Goal: Information Seeking & Learning: Find specific fact

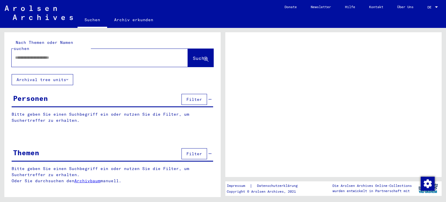
click at [437, 6] on div at bounding box center [436, 7] width 5 height 4
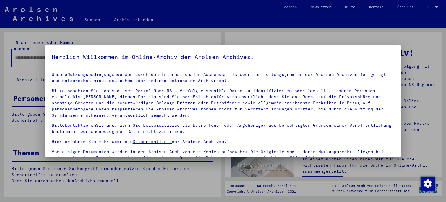
click at [431, 80] on div at bounding box center [223, 101] width 446 height 202
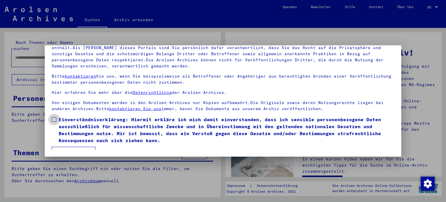
click at [54, 119] on span at bounding box center [54, 119] width 5 height 5
click at [70, 146] on mat-checkbox "Einverständniserklärung: Hiermit erkläre ich mich damit einverstanden, dass ich…" at bounding box center [223, 131] width 343 height 31
click at [71, 148] on button "Ich stimme zu" at bounding box center [74, 152] width 44 height 11
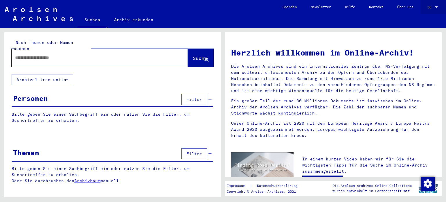
click at [437, 7] on div at bounding box center [436, 6] width 3 height 1
click at [425, 10] on span "English" at bounding box center [422, 10] width 14 height 4
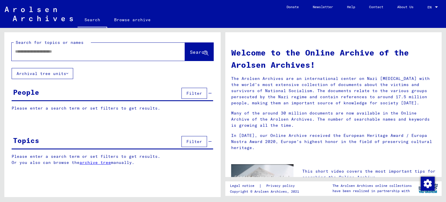
click at [73, 52] on input "text" at bounding box center [91, 52] width 153 height 6
type input "**********"
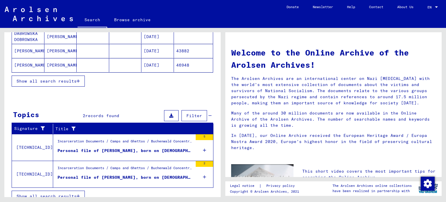
scroll to position [122, 0]
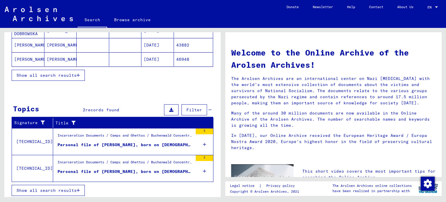
click at [154, 145] on div "Personal file of [PERSON_NAME], born on [DEMOGRAPHIC_DATA]" at bounding box center [125, 145] width 135 height 6
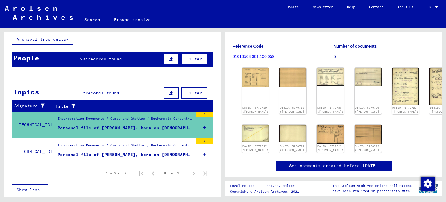
scroll to position [60, 0]
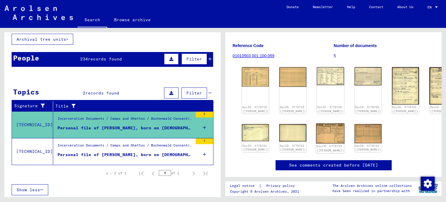
click at [316, 136] on img at bounding box center [330, 133] width 28 height 20
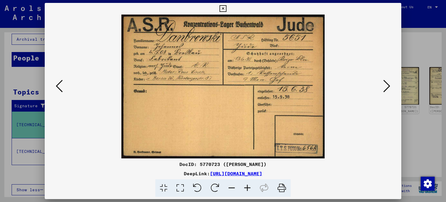
click at [223, 8] on icon at bounding box center [223, 8] width 7 height 7
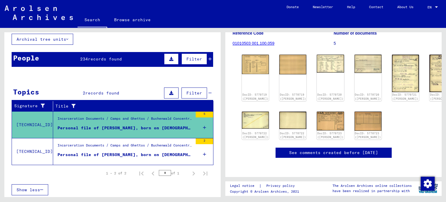
scroll to position [192, 0]
drag, startPoint x: 444, startPoint y: 120, endPoint x: 440, endPoint y: 117, distance: 5.0
click at [440, 117] on div "1 Incarceration Documents / 1.1 Camps and Ghettos / 1.1.5 Buchenwald Concentrat…" at bounding box center [334, 112] width 223 height 169
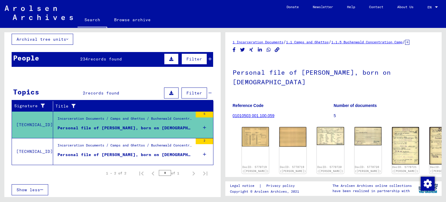
scroll to position [1, 0]
click at [169, 154] on div "Personal file of [PERSON_NAME], born on [DEMOGRAPHIC_DATA]" at bounding box center [125, 155] width 135 height 6
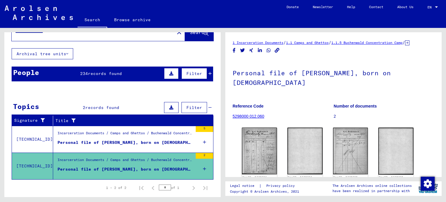
scroll to position [19, 0]
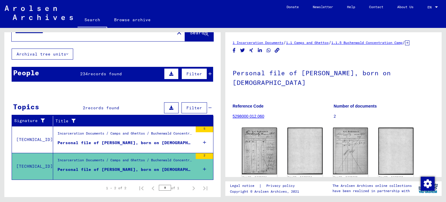
click at [82, 72] on span "234" at bounding box center [84, 73] width 8 height 5
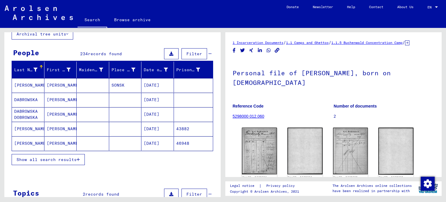
scroll to position [41, 0]
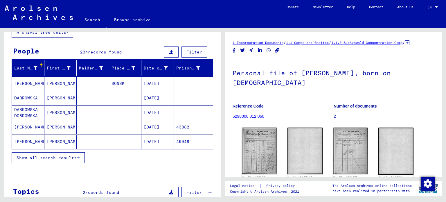
click at [26, 158] on span "Show all search results" at bounding box center [47, 157] width 60 height 5
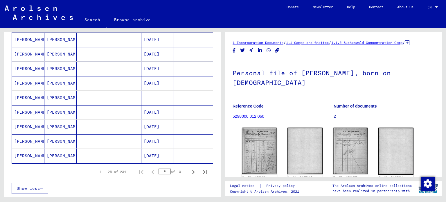
scroll to position [318, 0]
click at [189, 168] on icon "Next page" at bounding box center [193, 172] width 8 height 8
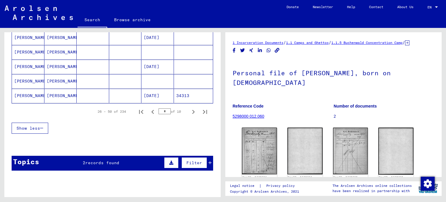
scroll to position [378, 0]
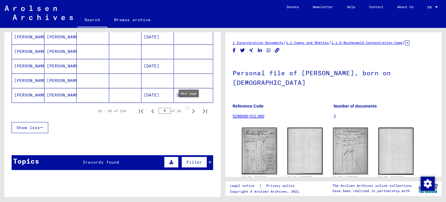
click at [189, 109] on icon "Next page" at bounding box center [193, 111] width 8 height 8
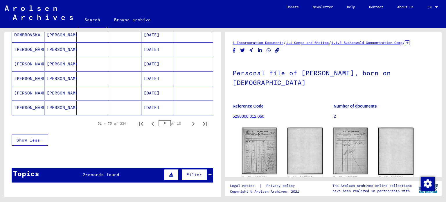
scroll to position [366, 0]
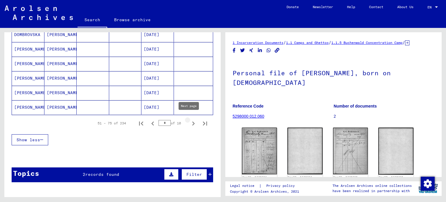
click at [189, 120] on icon "Next page" at bounding box center [193, 123] width 8 height 8
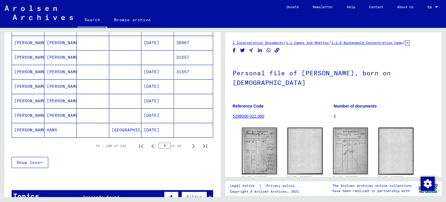
scroll to position [344, 0]
click at [189, 143] on icon "Next page" at bounding box center [193, 146] width 8 height 8
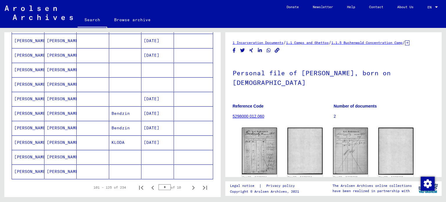
scroll to position [301, 0]
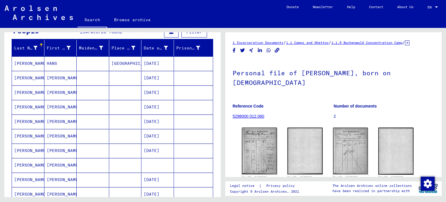
click at [33, 144] on mat-cell "[PERSON_NAME]" at bounding box center [28, 151] width 33 height 14
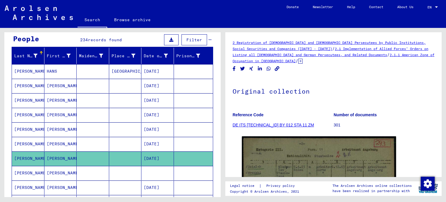
click at [30, 171] on icon at bounding box center [24, 178] width 15 height 23
click at [33, 171] on mat-cell "[PERSON_NAME]" at bounding box center [28, 173] width 33 height 14
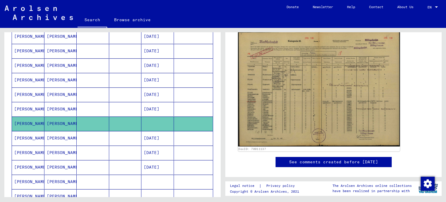
scroll to position [105, 0]
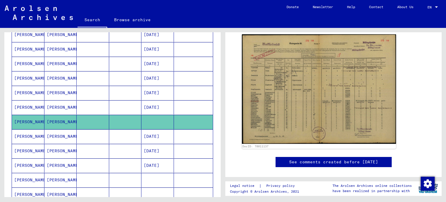
click at [21, 178] on icon at bounding box center [24, 178] width 15 height 23
click at [30, 176] on icon at bounding box center [24, 178] width 15 height 23
click at [55, 178] on mat-cell "[PERSON_NAME]" at bounding box center [60, 180] width 33 height 14
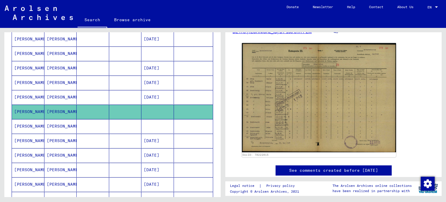
scroll to position [173, 0]
click at [49, 123] on mat-cell "[PERSON_NAME]" at bounding box center [60, 126] width 33 height 14
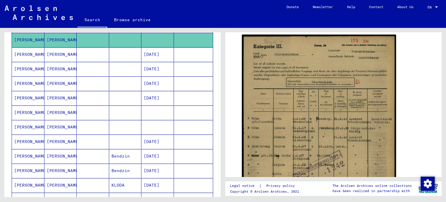
scroll to position [260, 0]
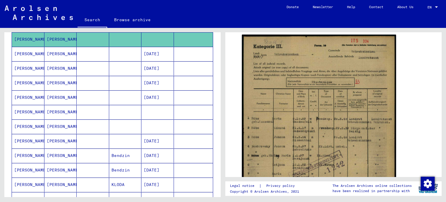
click at [31, 107] on mat-cell "[PERSON_NAME]" at bounding box center [28, 112] width 33 height 14
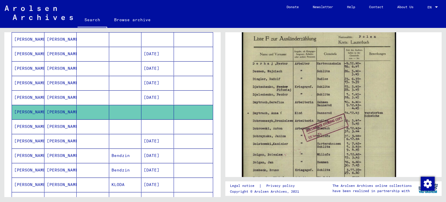
scroll to position [114, 0]
click at [56, 122] on mat-cell "[PERSON_NAME]" at bounding box center [60, 126] width 33 height 14
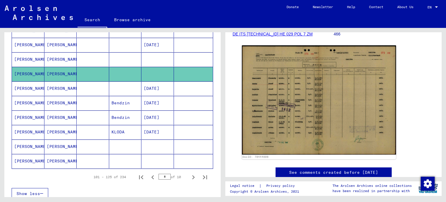
scroll to position [313, 0]
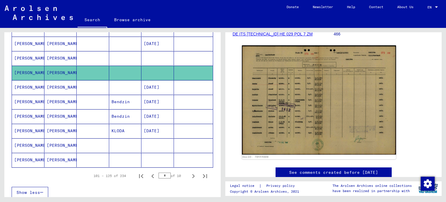
click at [32, 144] on mat-cell "[PERSON_NAME]" at bounding box center [28, 145] width 33 height 14
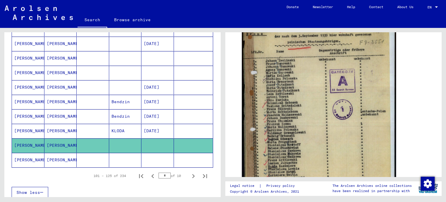
scroll to position [156, 0]
click at [31, 162] on mat-cell "[PERSON_NAME]" at bounding box center [28, 160] width 33 height 14
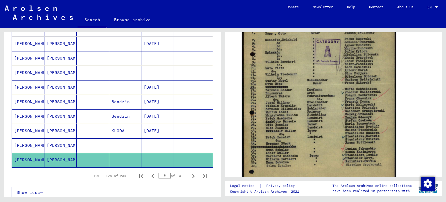
scroll to position [167, 0]
drag, startPoint x: 163, startPoint y: 172, endPoint x: 138, endPoint y: 173, distance: 25.0
click at [138, 173] on div "101 – 125 of 234 * of 10" at bounding box center [149, 176] width 124 height 12
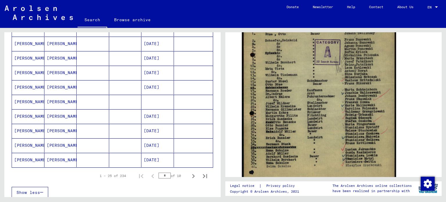
click at [58, 99] on mat-cell "[PERSON_NAME]" at bounding box center [60, 102] width 33 height 14
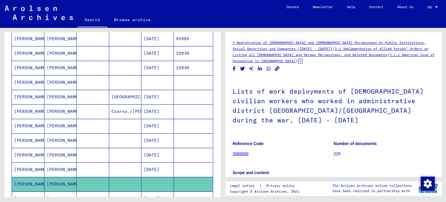
scroll to position [226, 0]
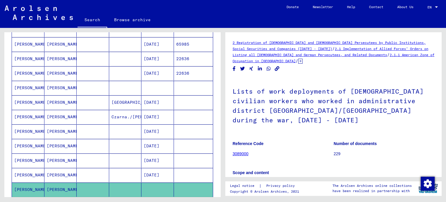
click at [51, 84] on mat-cell "[PERSON_NAME]" at bounding box center [60, 88] width 33 height 14
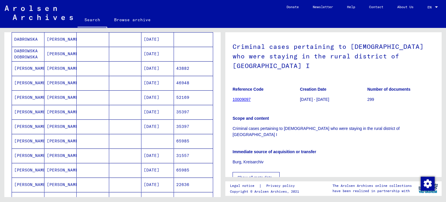
scroll to position [102, 0]
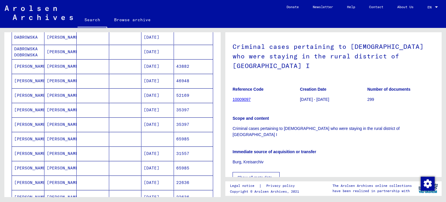
click at [27, 137] on mat-cell "[PERSON_NAME]" at bounding box center [28, 139] width 33 height 14
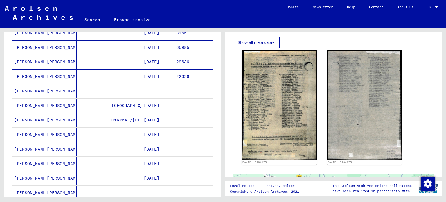
scroll to position [223, 0]
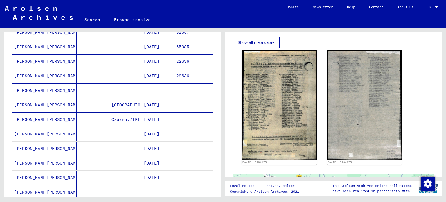
click at [54, 88] on mat-cell "[PERSON_NAME]" at bounding box center [60, 90] width 33 height 14
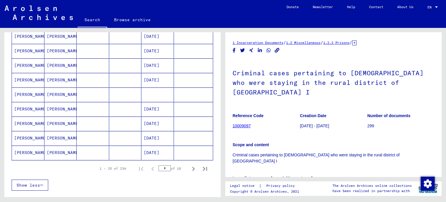
scroll to position [322, 0]
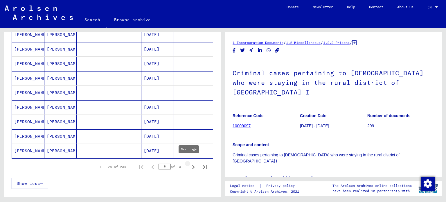
click at [189, 163] on icon "Next page" at bounding box center [193, 167] width 8 height 8
click at [55, 132] on mat-cell "[PERSON_NAME]" at bounding box center [60, 136] width 33 height 14
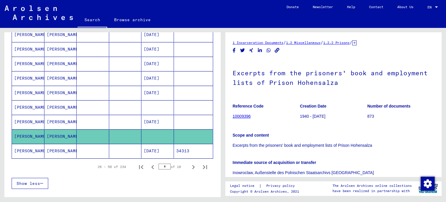
click at [55, 105] on mat-cell "[PERSON_NAME]" at bounding box center [60, 107] width 33 height 14
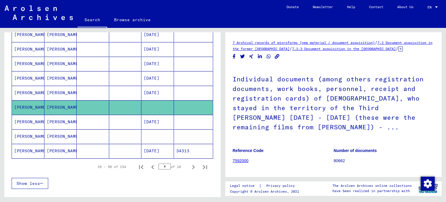
click at [28, 132] on mat-cell "[PERSON_NAME]" at bounding box center [28, 136] width 33 height 14
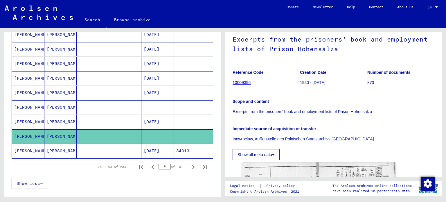
scroll to position [31, 0]
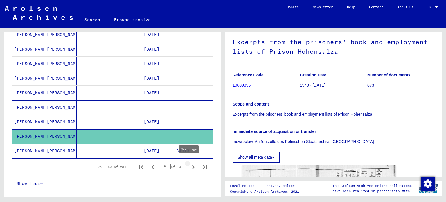
click at [189, 164] on icon "Next page" at bounding box center [193, 167] width 8 height 8
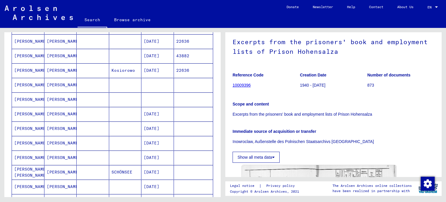
scroll to position [182, 0]
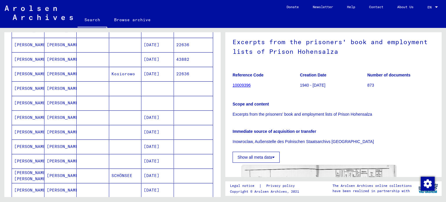
click at [50, 98] on mat-cell "[PERSON_NAME]" at bounding box center [60, 103] width 33 height 14
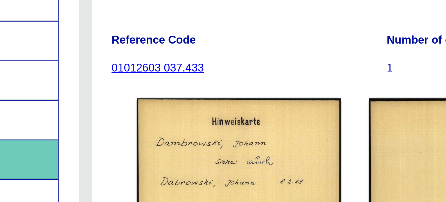
scroll to position [71, 0]
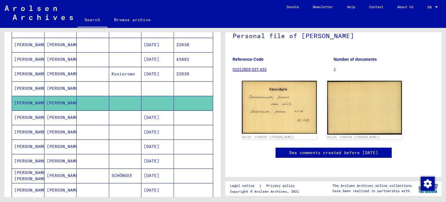
click at [52, 82] on mat-cell "[PERSON_NAME]" at bounding box center [60, 88] width 33 height 14
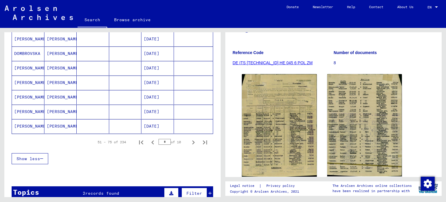
scroll to position [366, 0]
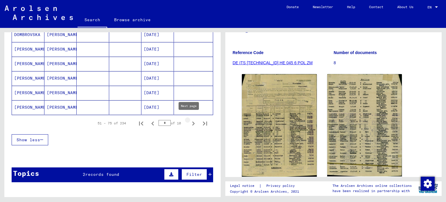
click at [192, 121] on icon "Next page" at bounding box center [193, 123] width 3 height 4
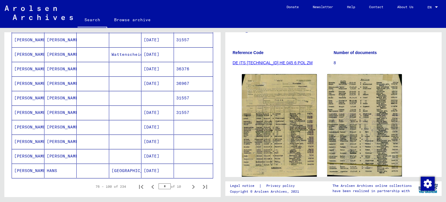
scroll to position [299, 0]
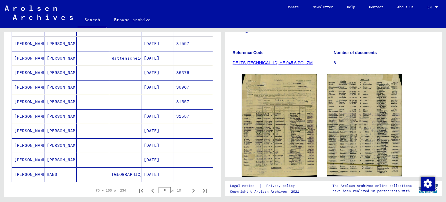
click at [53, 100] on mat-cell "[PERSON_NAME]" at bounding box center [60, 102] width 33 height 14
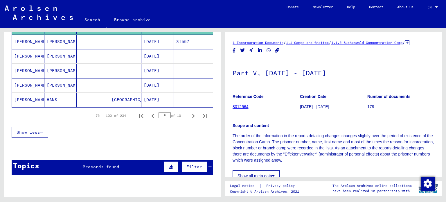
scroll to position [373, 0]
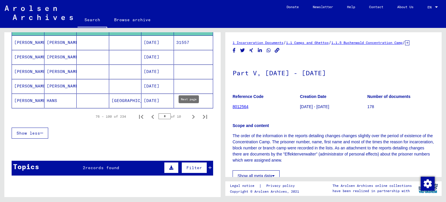
click at [189, 113] on icon "Next page" at bounding box center [193, 117] width 8 height 8
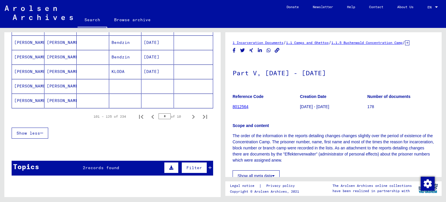
click at [55, 97] on mat-cell "[PERSON_NAME]" at bounding box center [60, 101] width 33 height 14
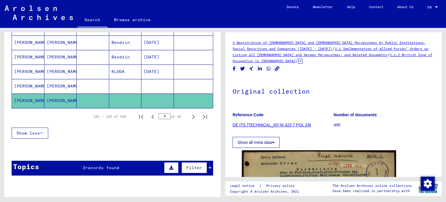
click at [51, 82] on mat-cell "[PERSON_NAME]" at bounding box center [60, 86] width 33 height 14
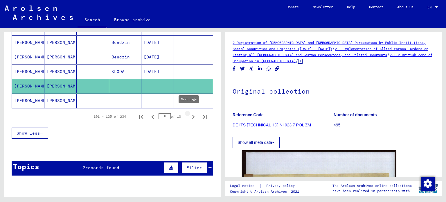
click at [189, 114] on icon "Next page" at bounding box center [193, 117] width 8 height 8
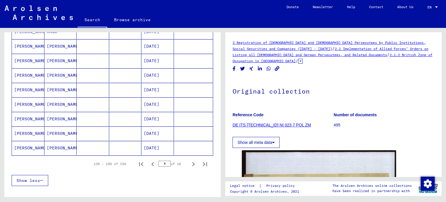
scroll to position [325, 0]
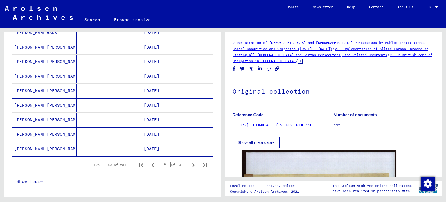
click at [53, 101] on mat-cell "[PERSON_NAME]" at bounding box center [60, 105] width 33 height 14
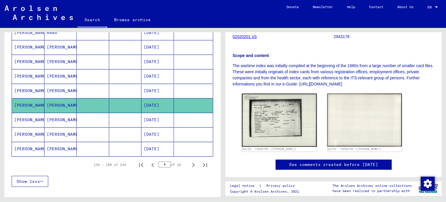
scroll to position [108, 0]
click at [292, 119] on img at bounding box center [279, 119] width 75 height 53
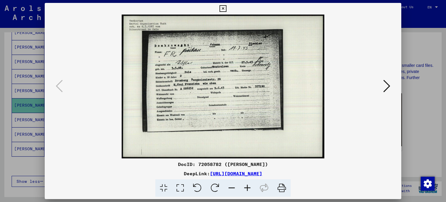
click at [223, 8] on icon at bounding box center [223, 8] width 7 height 7
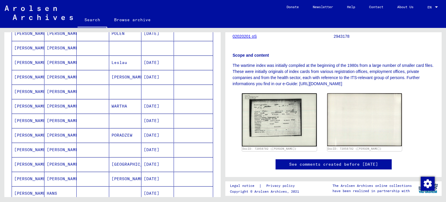
scroll to position [162, 0]
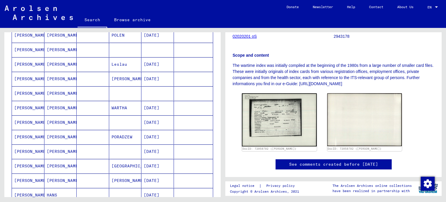
click at [56, 90] on mat-cell "[PERSON_NAME]" at bounding box center [60, 93] width 33 height 14
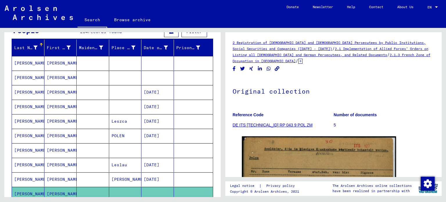
scroll to position [58, 0]
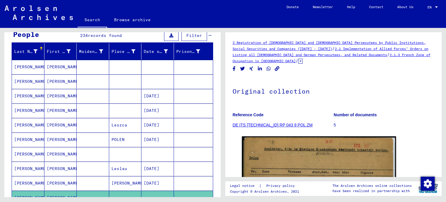
click at [54, 80] on mat-cell "[PERSON_NAME]" at bounding box center [60, 81] width 33 height 14
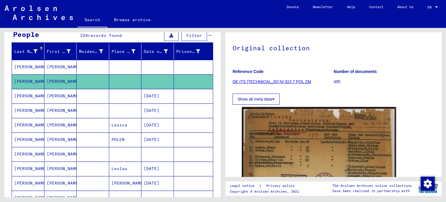
scroll to position [42, 0]
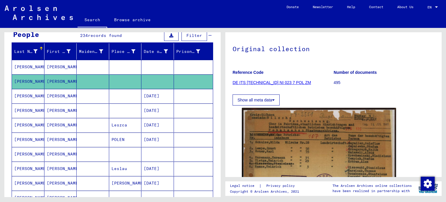
click at [53, 66] on mat-cell "[PERSON_NAME]" at bounding box center [60, 67] width 33 height 14
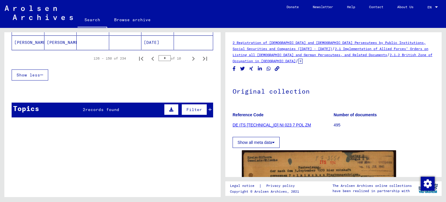
scroll to position [432, 0]
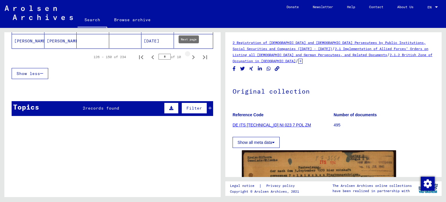
click at [189, 54] on icon "Next page" at bounding box center [193, 57] width 8 height 8
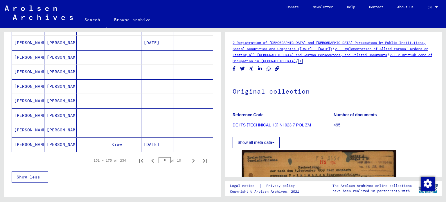
scroll to position [325, 0]
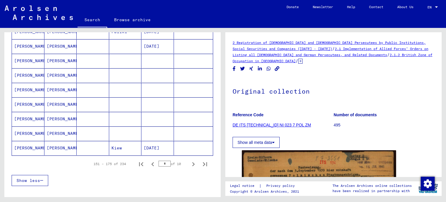
click at [50, 129] on mat-cell "[PERSON_NAME]" at bounding box center [60, 133] width 33 height 14
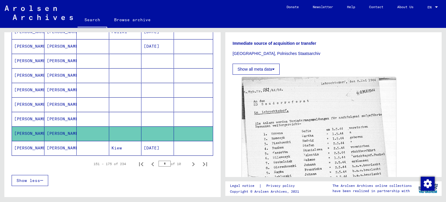
scroll to position [116, 0]
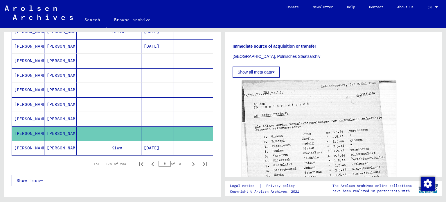
click at [26, 114] on mat-cell "[PERSON_NAME]" at bounding box center [28, 119] width 33 height 14
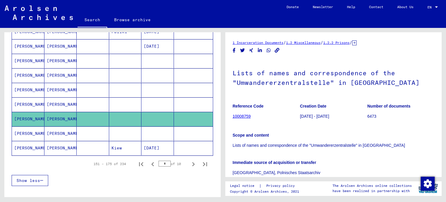
click at [55, 104] on mat-cell "[PERSON_NAME]" at bounding box center [60, 104] width 33 height 14
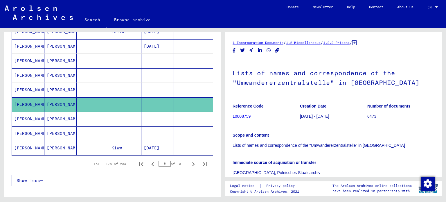
click at [55, 90] on mat-cell "[PERSON_NAME]" at bounding box center [60, 90] width 33 height 14
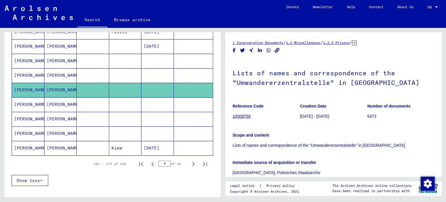
click at [55, 74] on mat-cell "[PERSON_NAME]" at bounding box center [60, 75] width 33 height 14
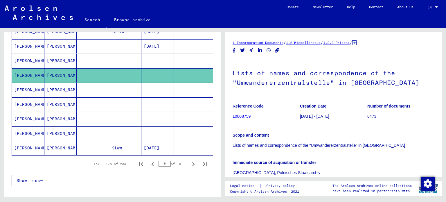
click at [55, 59] on mat-cell "[PERSON_NAME]" at bounding box center [60, 61] width 33 height 14
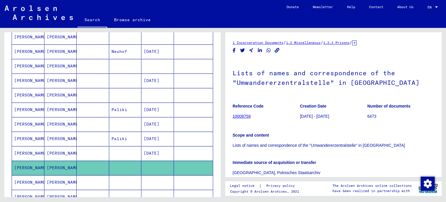
scroll to position [216, 0]
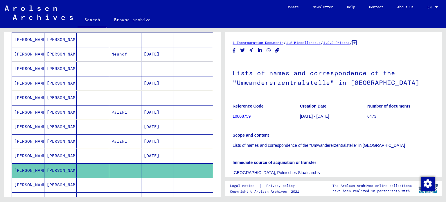
click at [59, 94] on mat-cell "[PERSON_NAME]" at bounding box center [60, 98] width 33 height 14
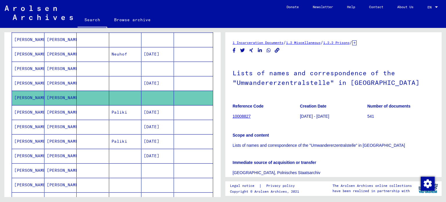
click at [56, 65] on mat-cell "[PERSON_NAME]" at bounding box center [60, 69] width 33 height 14
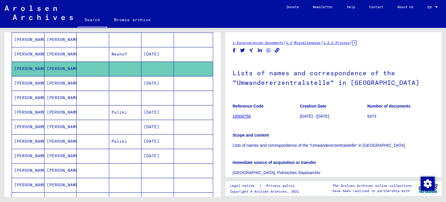
click at [57, 39] on mat-cell "[PERSON_NAME]" at bounding box center [60, 40] width 33 height 14
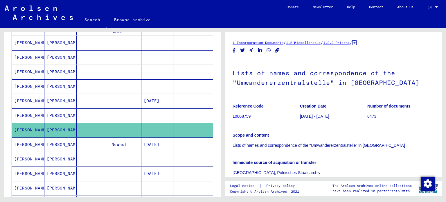
scroll to position [122, 0]
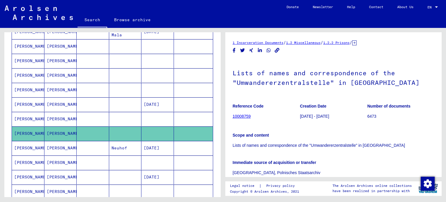
click at [56, 118] on mat-cell "[PERSON_NAME]" at bounding box center [60, 119] width 33 height 14
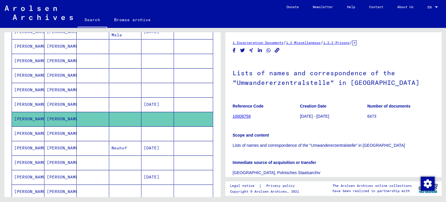
click at [52, 86] on mat-cell "[PERSON_NAME]" at bounding box center [60, 90] width 33 height 14
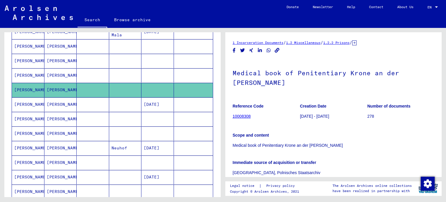
click at [50, 75] on mat-cell "[PERSON_NAME]" at bounding box center [60, 75] width 33 height 14
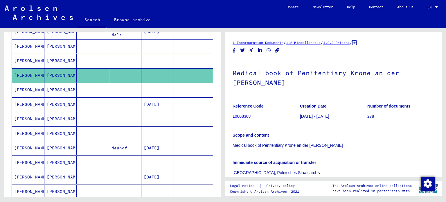
click at [54, 62] on mat-cell "[PERSON_NAME]" at bounding box center [60, 61] width 33 height 14
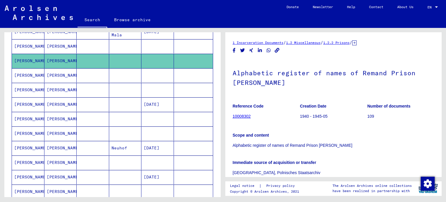
click at [54, 47] on mat-cell "[PERSON_NAME]" at bounding box center [60, 46] width 33 height 14
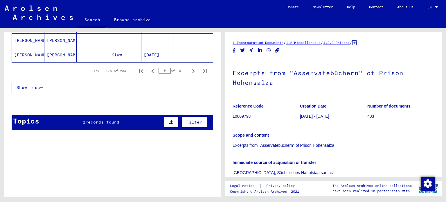
scroll to position [422, 0]
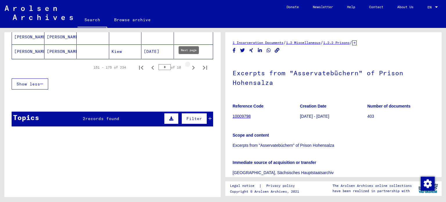
click at [189, 64] on icon "Next page" at bounding box center [193, 68] width 8 height 8
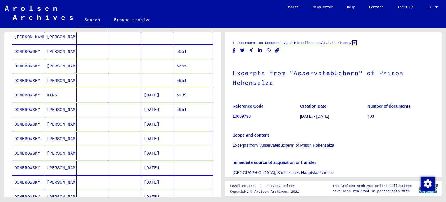
scroll to position [253, 0]
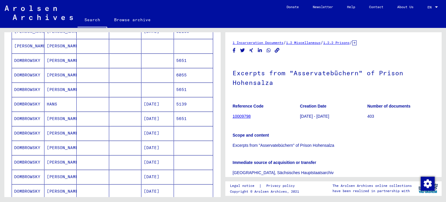
click at [60, 114] on mat-cell "[PERSON_NAME]" at bounding box center [60, 119] width 33 height 14
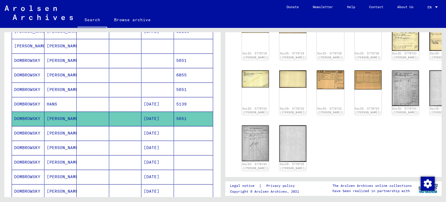
scroll to position [88, 0]
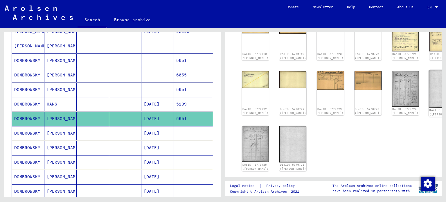
click at [429, 85] on img at bounding box center [443, 89] width 28 height 38
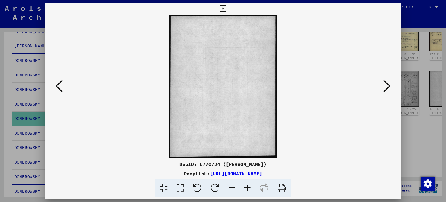
click at [387, 86] on icon at bounding box center [386, 86] width 7 height 14
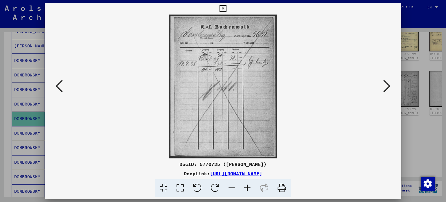
click at [387, 86] on icon at bounding box center [386, 86] width 7 height 14
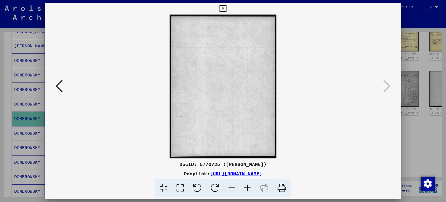
click at [61, 84] on icon at bounding box center [59, 86] width 7 height 14
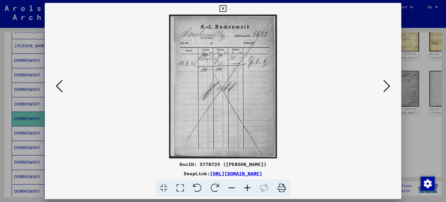
click at [61, 84] on icon at bounding box center [59, 86] width 7 height 14
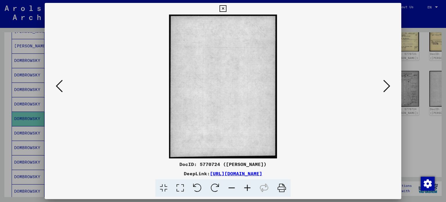
click at [61, 84] on icon at bounding box center [59, 86] width 7 height 14
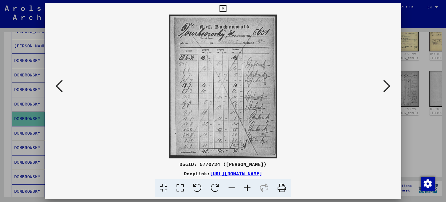
click at [61, 84] on icon at bounding box center [59, 86] width 7 height 14
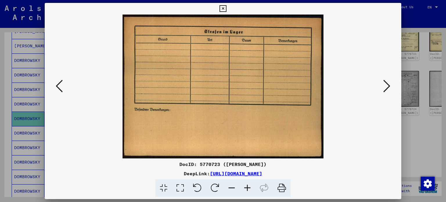
click at [61, 84] on icon at bounding box center [59, 86] width 7 height 14
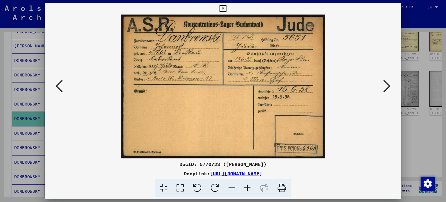
click at [61, 84] on icon at bounding box center [59, 86] width 7 height 14
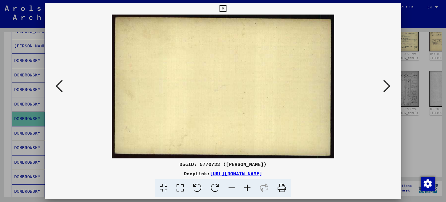
click at [61, 84] on icon at bounding box center [59, 86] width 7 height 14
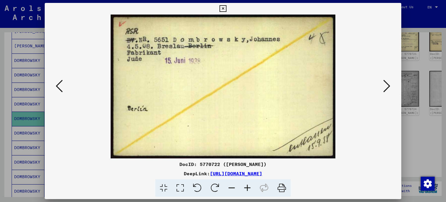
click at [61, 84] on icon at bounding box center [59, 86] width 7 height 14
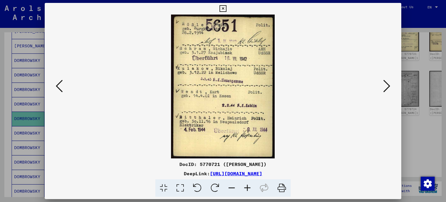
click at [61, 84] on icon at bounding box center [59, 86] width 7 height 14
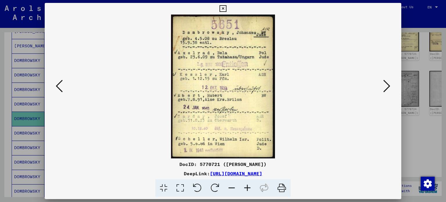
click at [58, 86] on icon at bounding box center [59, 86] width 7 height 14
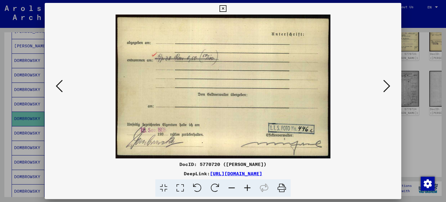
click at [58, 86] on icon at bounding box center [59, 86] width 7 height 14
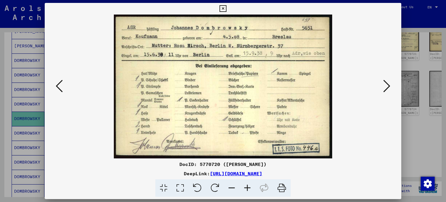
click at [59, 88] on icon at bounding box center [59, 86] width 7 height 14
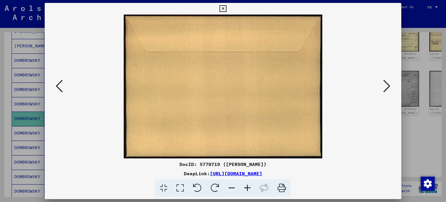
click at [59, 88] on icon at bounding box center [59, 86] width 7 height 14
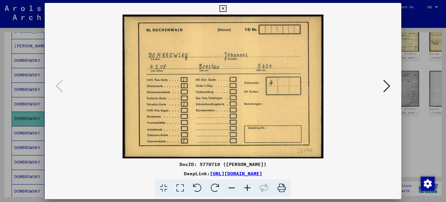
click at [224, 8] on div "DocID: 5770719 ([PERSON_NAME]) DeepLink: [URL][DOMAIN_NAME]" at bounding box center [223, 100] width 357 height 194
click at [224, 8] on icon at bounding box center [223, 8] width 7 height 7
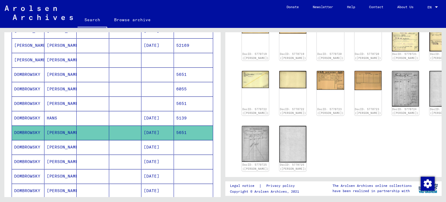
scroll to position [236, 0]
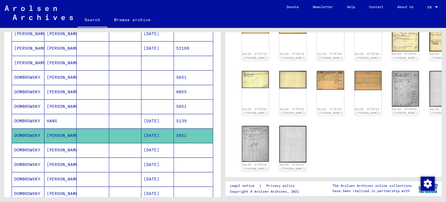
click at [53, 105] on mat-cell "[PERSON_NAME]" at bounding box center [60, 106] width 33 height 14
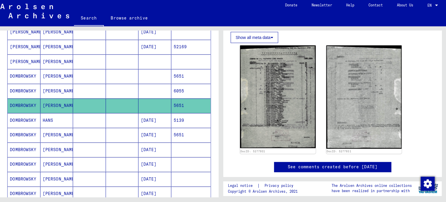
scroll to position [135, 0]
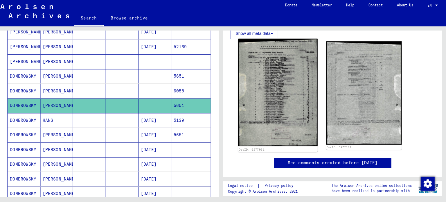
click at [277, 130] on img at bounding box center [279, 93] width 78 height 107
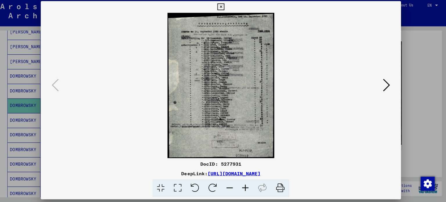
click at [283, 187] on icon at bounding box center [282, 188] width 18 height 18
click at [384, 86] on icon at bounding box center [386, 86] width 7 height 14
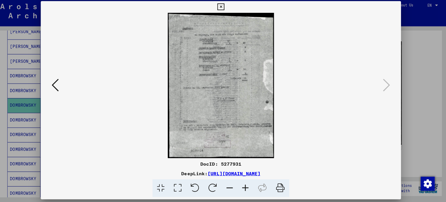
scroll to position [0, 0]
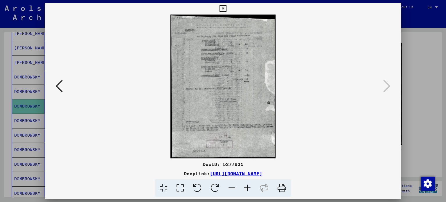
click at [59, 89] on icon at bounding box center [59, 86] width 7 height 14
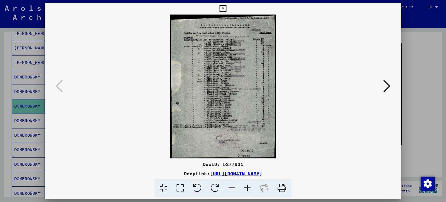
click at [224, 10] on icon at bounding box center [223, 8] width 7 height 7
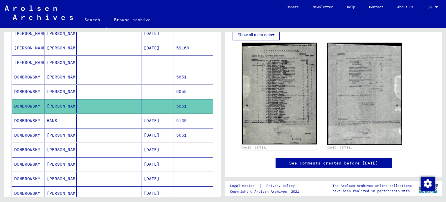
click at [59, 75] on mat-cell "[PERSON_NAME]" at bounding box center [60, 77] width 33 height 14
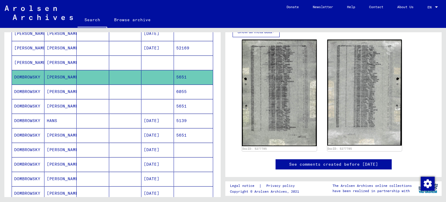
scroll to position [134, 0]
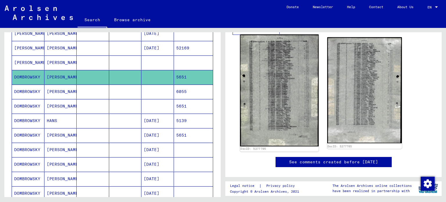
click at [296, 105] on img at bounding box center [279, 91] width 78 height 112
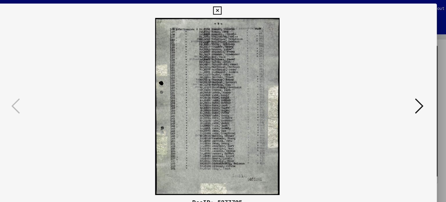
click at [388, 87] on icon at bounding box center [386, 86] width 7 height 14
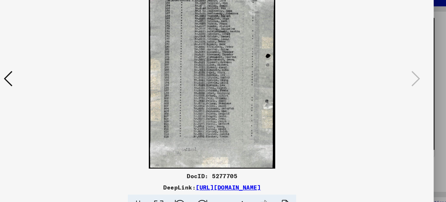
scroll to position [0, 0]
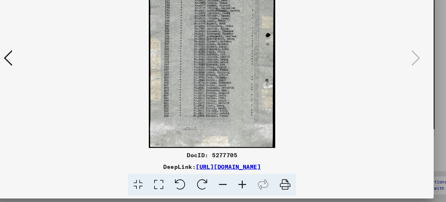
click at [59, 83] on icon at bounding box center [59, 86] width 7 height 14
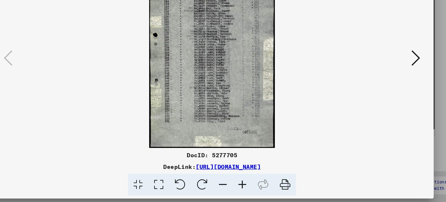
click at [277, 187] on icon at bounding box center [282, 188] width 18 height 18
click at [388, 86] on icon at bounding box center [386, 86] width 7 height 14
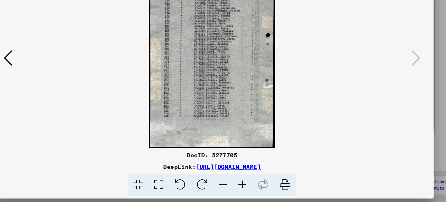
click at [283, 187] on icon at bounding box center [282, 188] width 18 height 18
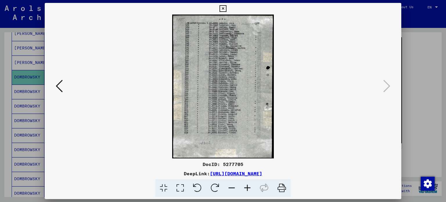
click at [221, 10] on icon at bounding box center [223, 8] width 7 height 7
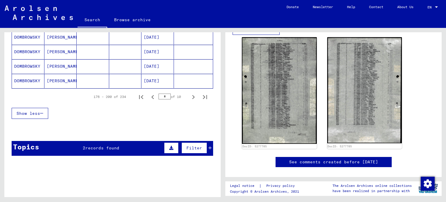
scroll to position [394, 0]
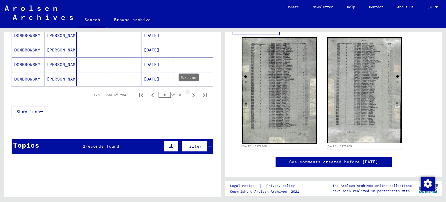
click at [189, 93] on icon "Next page" at bounding box center [193, 95] width 8 height 8
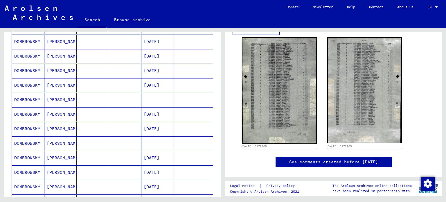
scroll to position [273, 0]
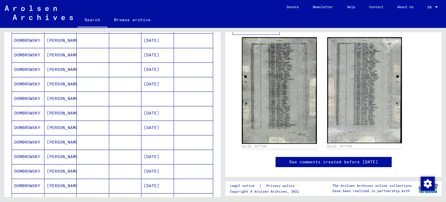
click at [55, 96] on mat-cell "[PERSON_NAME]" at bounding box center [60, 99] width 33 height 14
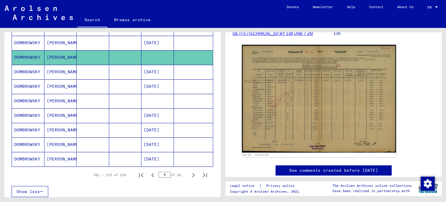
scroll to position [316, 0]
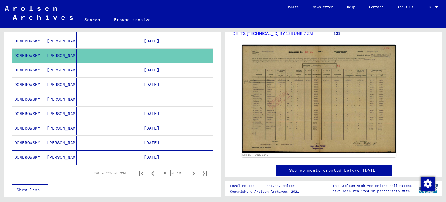
click at [60, 96] on mat-cell "[PERSON_NAME]" at bounding box center [60, 99] width 33 height 14
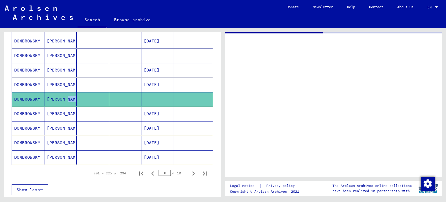
click at [60, 96] on mat-cell "[PERSON_NAME]" at bounding box center [60, 99] width 33 height 14
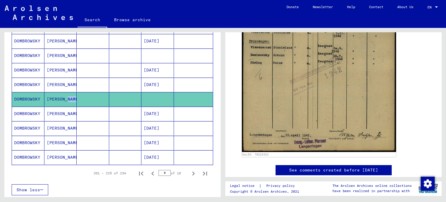
scroll to position [203, 0]
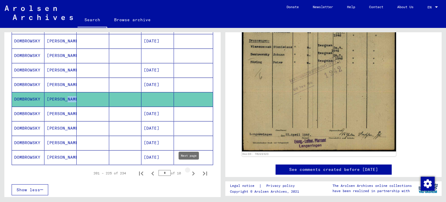
click at [192, 171] on icon "Next page" at bounding box center [193, 173] width 3 height 4
type input "**"
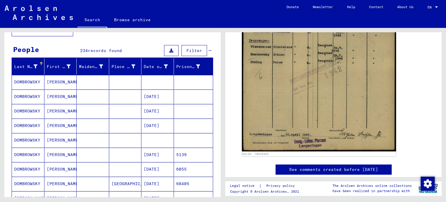
scroll to position [40, 0]
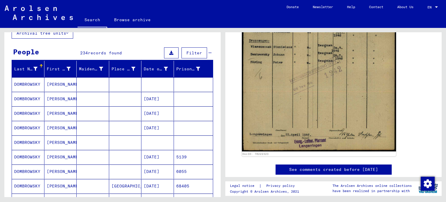
click at [59, 82] on mat-cell "[PERSON_NAME]" at bounding box center [60, 84] width 33 height 14
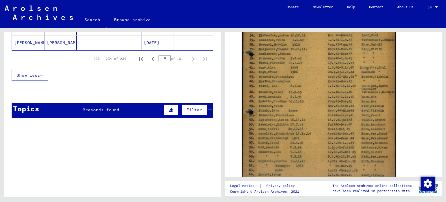
scroll to position [202, 0]
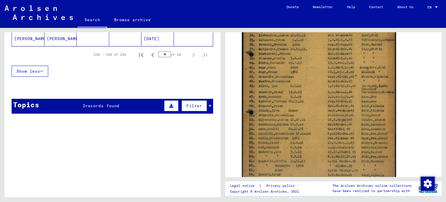
click at [103, 103] on span "records found" at bounding box center [102, 105] width 34 height 5
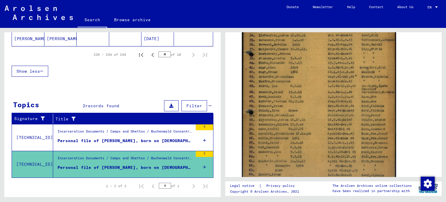
scroll to position [214, 0]
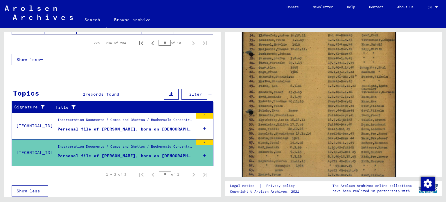
click at [133, 122] on div "Incarceration Documents / Camps and Ghettos / Buchenwald Concentration Camp / I…" at bounding box center [125, 121] width 135 height 8
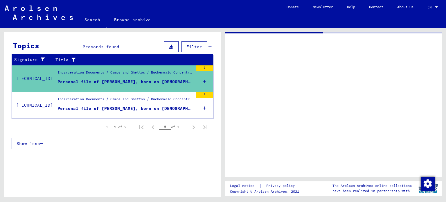
scroll to position [78, 0]
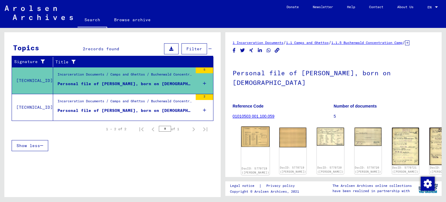
click at [245, 149] on div "DocID: 5770719 ([PERSON_NAME])" at bounding box center [255, 150] width 28 height 49
click at [251, 141] on img at bounding box center [255, 136] width 28 height 20
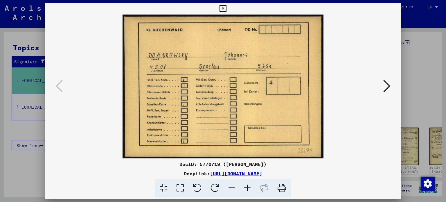
click at [226, 7] on icon at bounding box center [223, 8] width 7 height 7
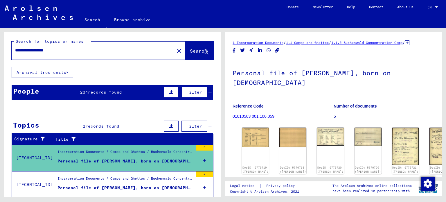
scroll to position [0, 0]
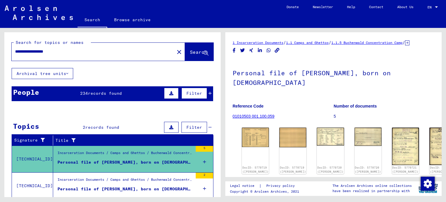
drag, startPoint x: 65, startPoint y: 54, endPoint x: 0, endPoint y: 53, distance: 65.4
click at [0, 53] on div "**********" at bounding box center [111, 112] width 223 height 169
type input "****"
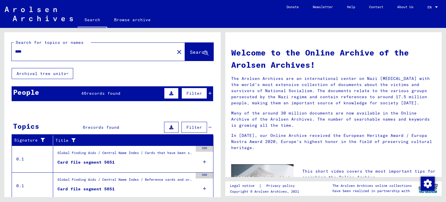
click at [88, 162] on div "Card file segment 5651" at bounding box center [86, 162] width 57 height 6
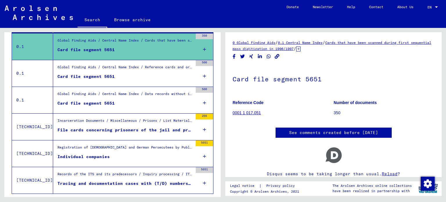
scroll to position [119, 0]
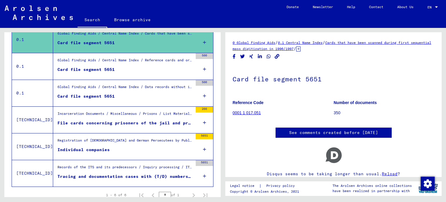
click at [130, 121] on div "File cards concerning prisoners of the jail and prison Suhrenkamp - Entry dates…" at bounding box center [125, 123] width 135 height 6
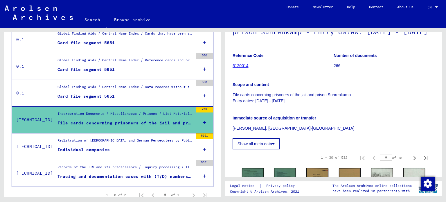
scroll to position [52, 0]
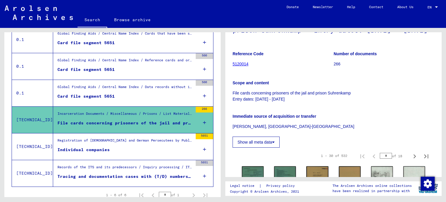
click at [89, 148] on div "Individual companies" at bounding box center [84, 150] width 52 height 6
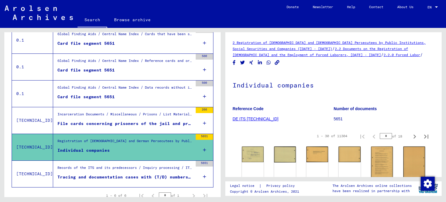
scroll to position [141, 0]
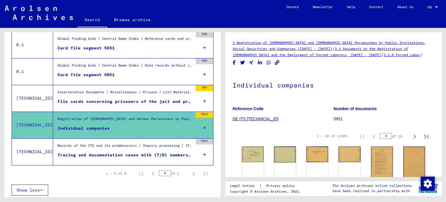
click at [158, 153] on div "Tracing and documentation cases with (T/D) numbers between 992.500 and 992.999" at bounding box center [125, 155] width 135 height 6
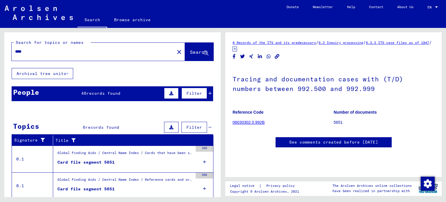
click at [108, 94] on span "records found" at bounding box center [104, 93] width 34 height 5
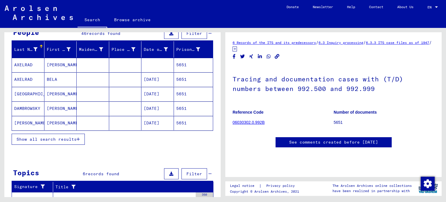
scroll to position [65, 0]
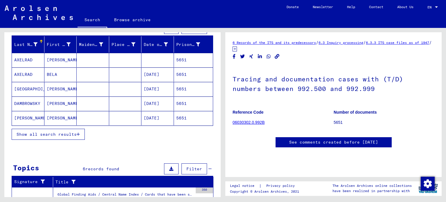
click at [70, 132] on span "Show all search results" at bounding box center [47, 134] width 60 height 5
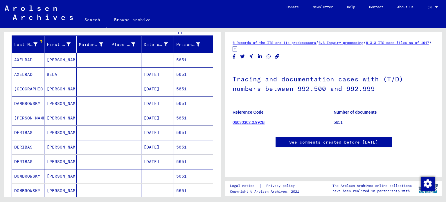
click at [51, 117] on mat-cell "[PERSON_NAME]" at bounding box center [60, 118] width 33 height 14
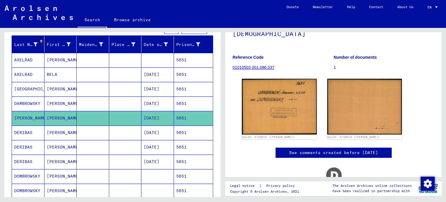
scroll to position [45, 0]
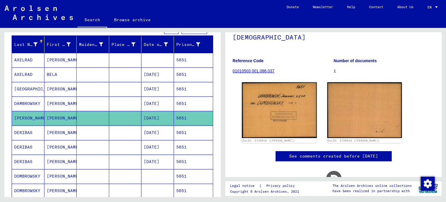
click at [61, 104] on mat-cell "[PERSON_NAME]" at bounding box center [60, 103] width 33 height 14
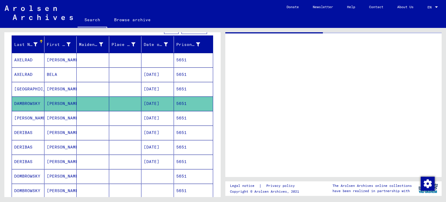
click at [61, 104] on mat-cell "[PERSON_NAME]" at bounding box center [60, 103] width 33 height 14
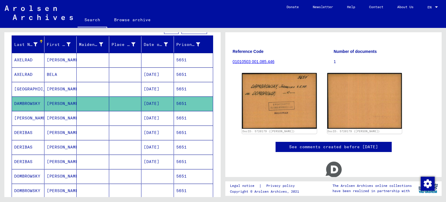
scroll to position [53, 0]
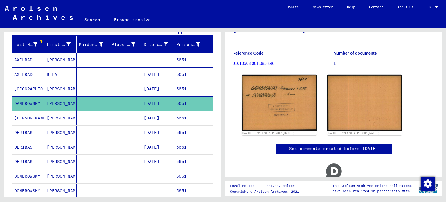
click at [55, 173] on mat-cell "[PERSON_NAME]" at bounding box center [60, 176] width 33 height 14
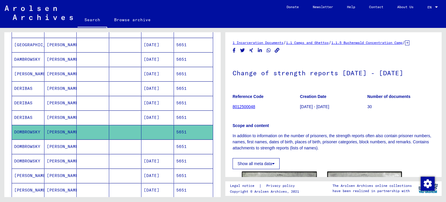
scroll to position [109, 0]
click at [23, 147] on mat-cell "DOMBROWSKY" at bounding box center [28, 146] width 33 height 14
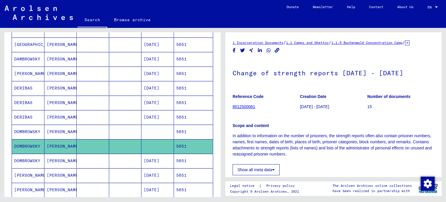
click at [22, 160] on mat-cell "DOMBROWSKY" at bounding box center [28, 161] width 33 height 14
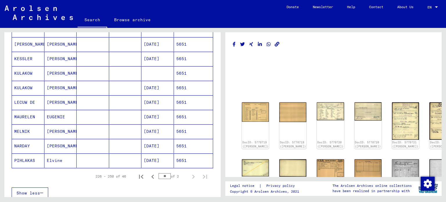
scroll to position [317, 0]
